Goal: Task Accomplishment & Management: Manage account settings

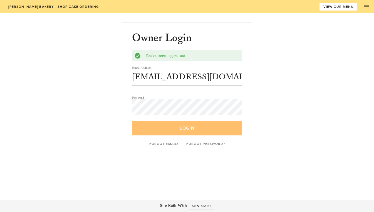
click at [186, 129] on span "Login" at bounding box center [186, 129] width 97 height 6
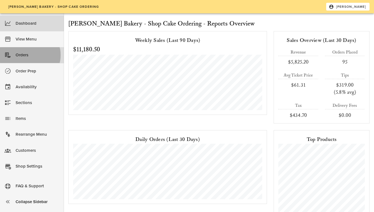
click at [21, 57] on div "Orders" at bounding box center [38, 55] width 44 height 9
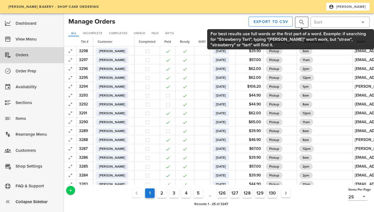
click at [299, 22] on button "prepend icon" at bounding box center [301, 22] width 7 height 7
type input "[PERSON_NAME]"
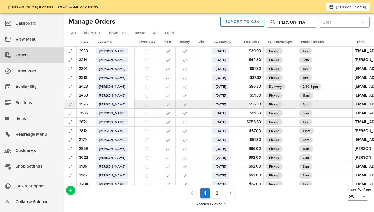
scroll to position [88, 0]
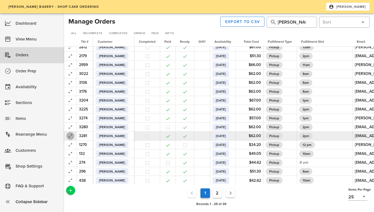
click at [68, 133] on icon "button" at bounding box center [70, 136] width 7 height 7
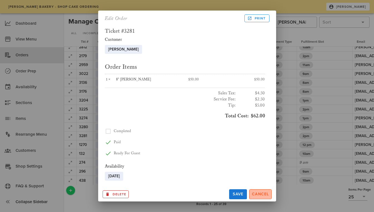
click at [261, 197] on button "Cancel" at bounding box center [260, 194] width 23 height 10
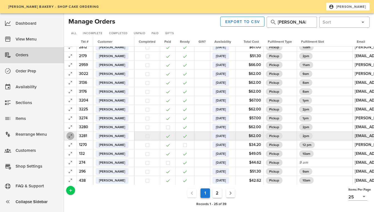
click at [68, 133] on icon "button" at bounding box center [70, 136] width 7 height 7
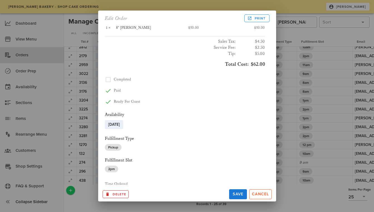
scroll to position [0, 0]
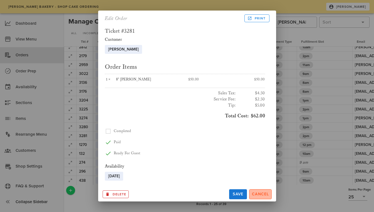
click at [268, 196] on span "Cancel" at bounding box center [260, 194] width 18 height 5
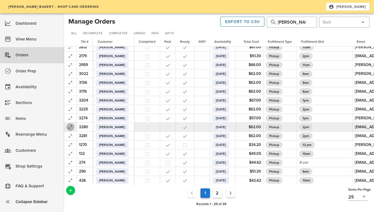
click at [68, 126] on icon "button" at bounding box center [70, 127] width 7 height 7
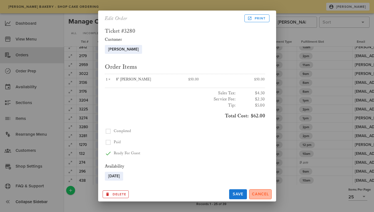
click at [257, 194] on span "Cancel" at bounding box center [260, 194] width 18 height 5
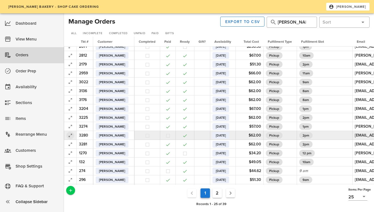
scroll to position [75, 0]
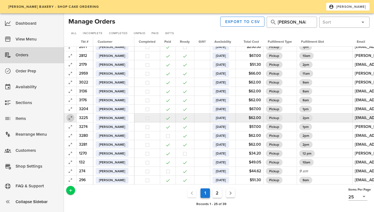
click at [69, 120] on icon "button" at bounding box center [70, 118] width 7 height 7
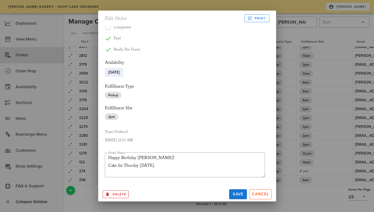
scroll to position [117, 0]
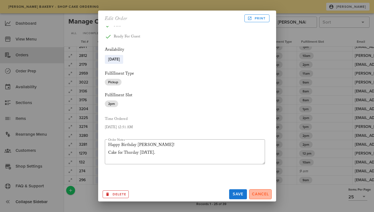
click at [263, 193] on span "Cancel" at bounding box center [260, 194] width 18 height 5
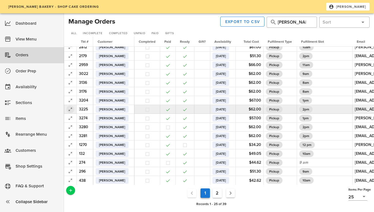
scroll to position [88, 0]
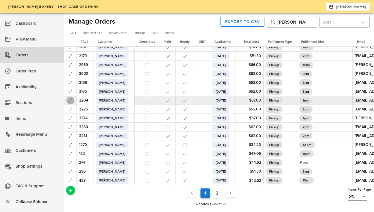
click at [70, 97] on icon "button" at bounding box center [70, 100] width 7 height 7
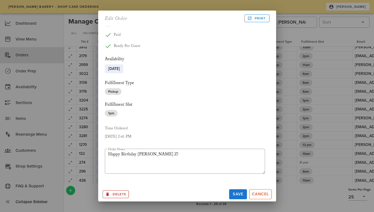
scroll to position [108, 0]
click at [262, 193] on span "Cancel" at bounding box center [260, 194] width 18 height 5
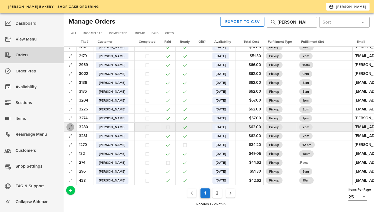
click at [69, 124] on icon "button" at bounding box center [70, 127] width 7 height 7
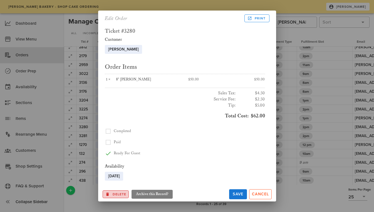
click at [116, 193] on span "Delete" at bounding box center [115, 194] width 21 height 5
click at [109, 195] on span "Ok?" at bounding box center [109, 195] width 7 height 4
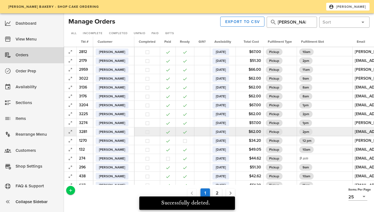
scroll to position [88, 0]
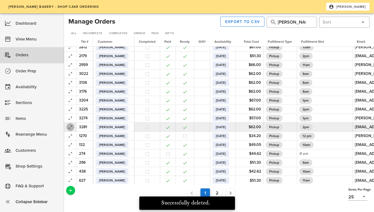
click at [70, 124] on icon "button" at bounding box center [70, 127] width 7 height 7
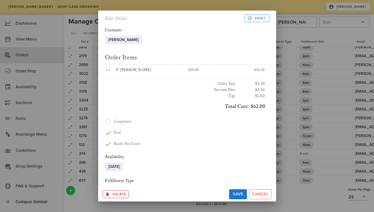
scroll to position [0, 0]
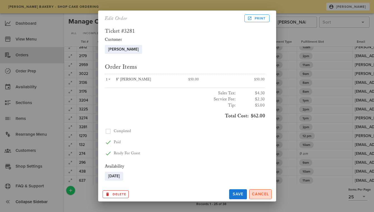
click at [258, 193] on span "Cancel" at bounding box center [260, 194] width 18 height 5
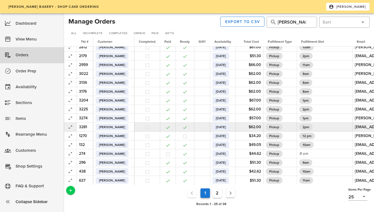
click at [66, 123] on td at bounding box center [70, 127] width 13 height 9
click at [70, 125] on icon "button" at bounding box center [70, 127] width 7 height 7
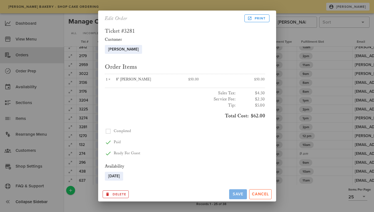
click at [233, 196] on span "Save" at bounding box center [237, 194] width 13 height 5
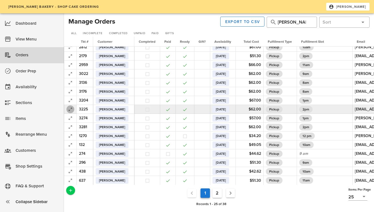
click at [66, 106] on span "button" at bounding box center [70, 109] width 8 height 7
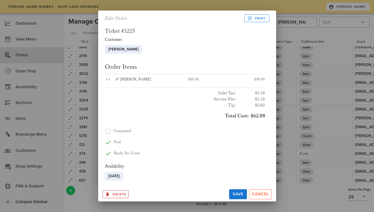
scroll to position [117, 0]
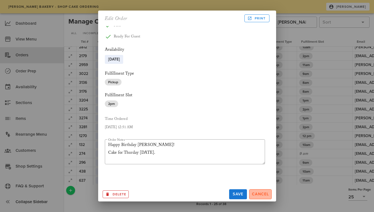
click at [256, 194] on span "Cancel" at bounding box center [260, 194] width 18 height 5
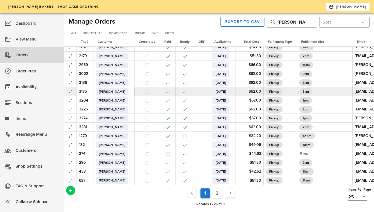
scroll to position [0, 0]
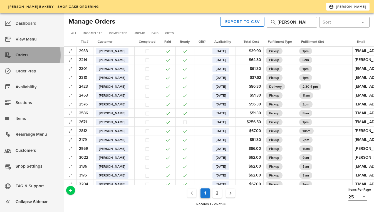
click at [14, 53] on link "Orders" at bounding box center [32, 55] width 64 height 16
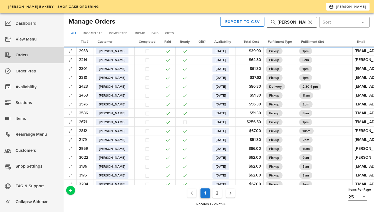
click at [289, 22] on input "[PERSON_NAME]" at bounding box center [292, 22] width 28 height 9
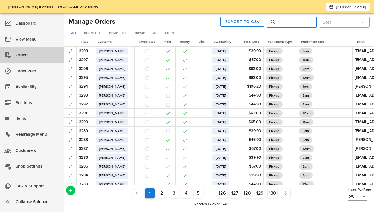
click at [23, 59] on div "Orders" at bounding box center [38, 55] width 44 height 9
